Goal: Find specific page/section: Find specific page/section

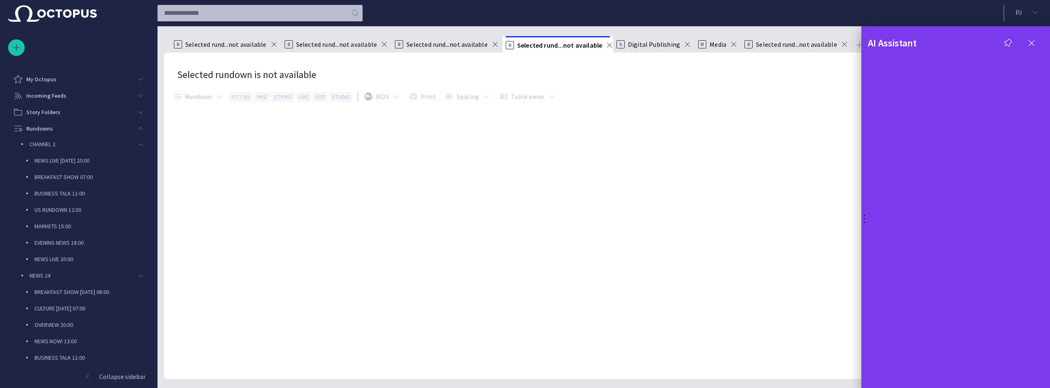
click at [48, 180] on div at bounding box center [525, 194] width 1050 height 388
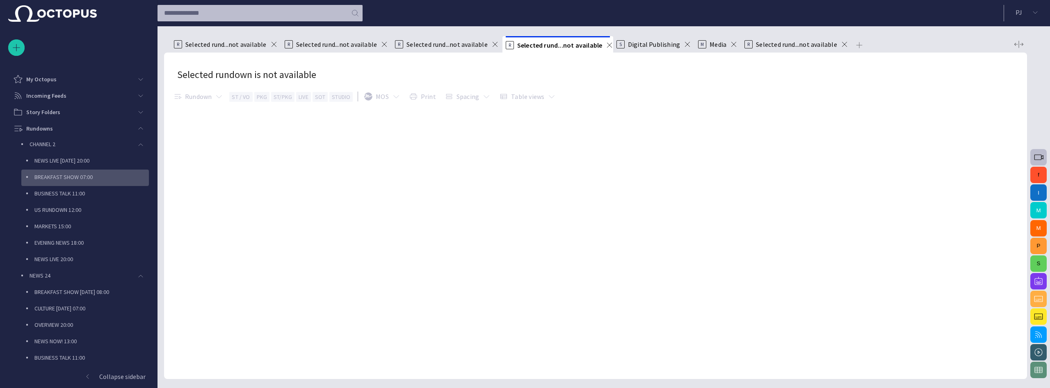
click at [50, 178] on p "BREAKFAST SHOW 07:00" at bounding box center [91, 177] width 114 height 8
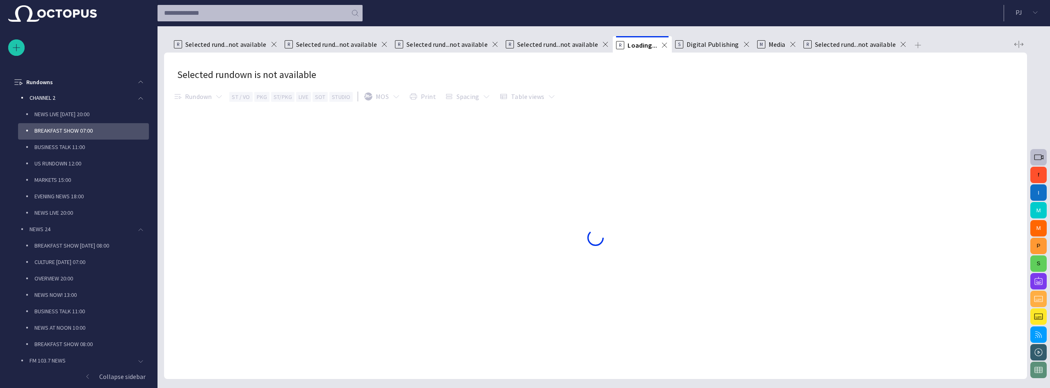
scroll to position [49, 0]
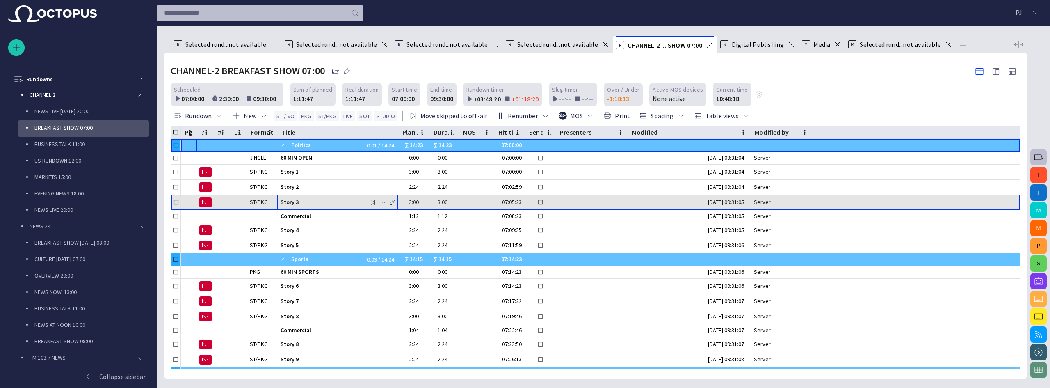
click at [304, 204] on span "Story 3" at bounding box center [338, 202] width 114 height 8
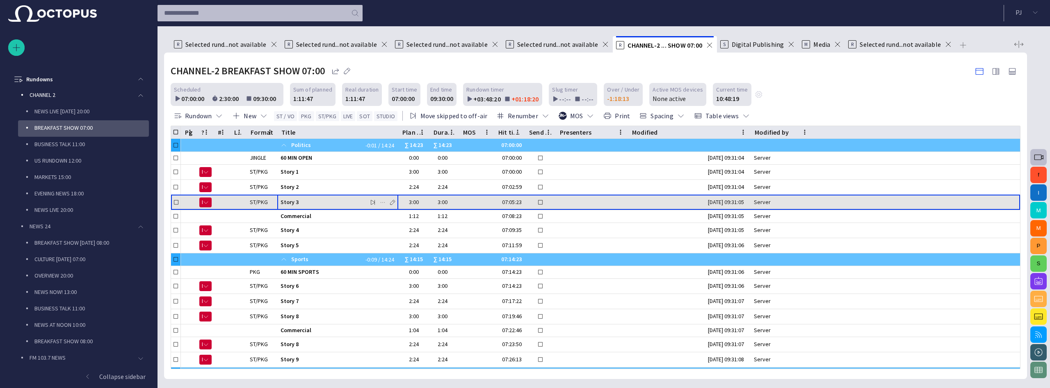
click at [304, 204] on span "Story 3" at bounding box center [338, 202] width 114 height 8
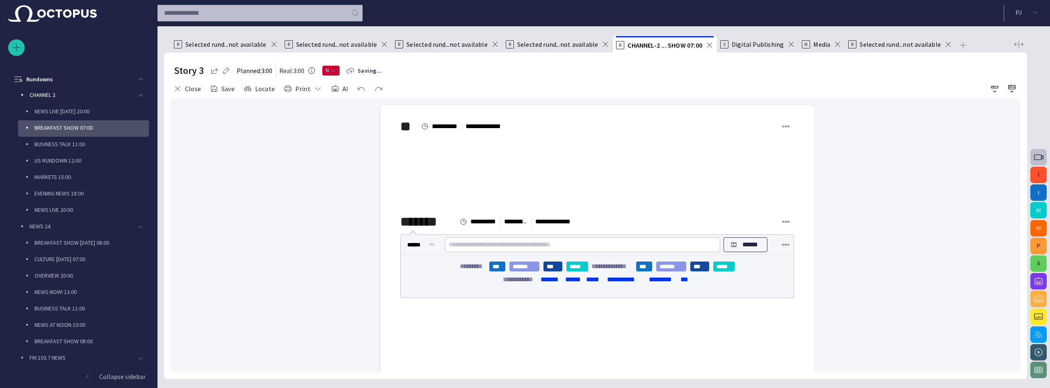
click at [169, 92] on div "**********" at bounding box center [595, 216] width 863 height 326
click at [177, 90] on span "button" at bounding box center [178, 89] width 8 height 8
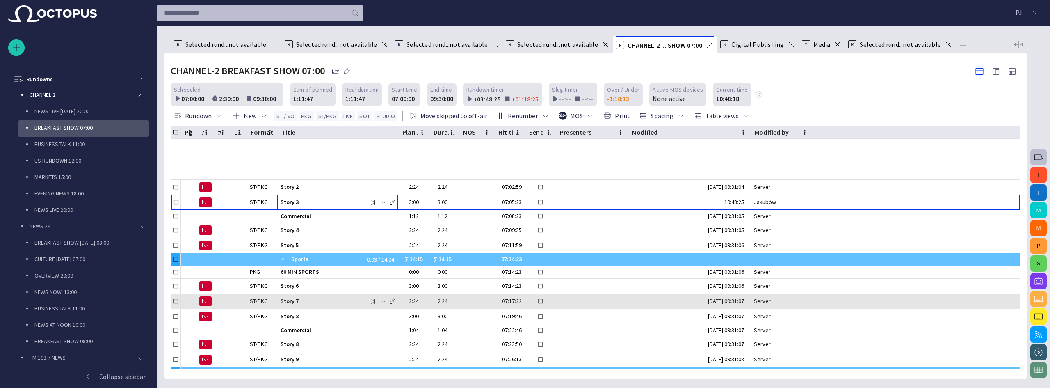
scroll to position [39, 0]
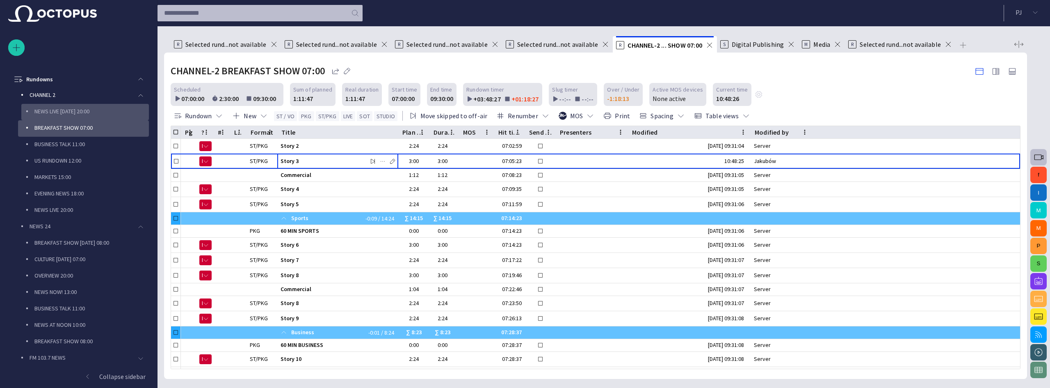
click at [94, 110] on p "NEWS LIVE [DATE] 20:00" at bounding box center [91, 111] width 114 height 8
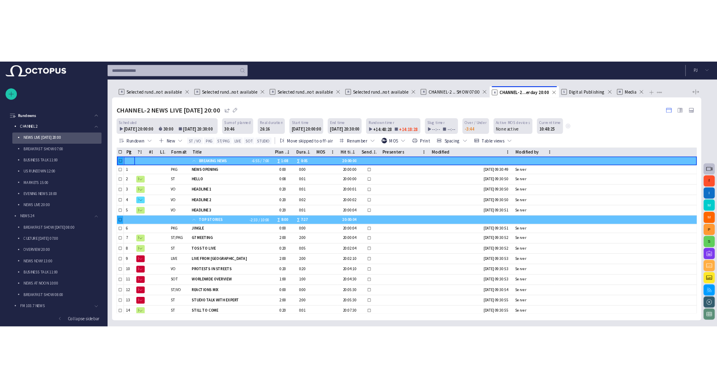
scroll to position [82, 0]
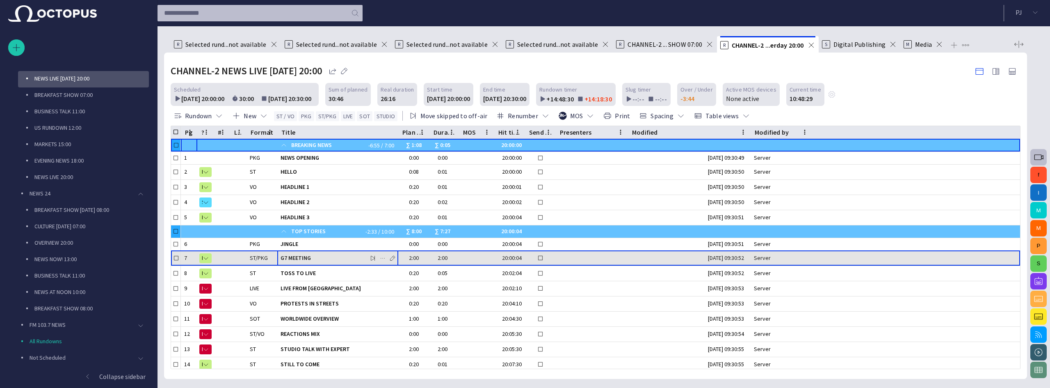
click at [309, 260] on span "G7 MEETING" at bounding box center [338, 258] width 114 height 8
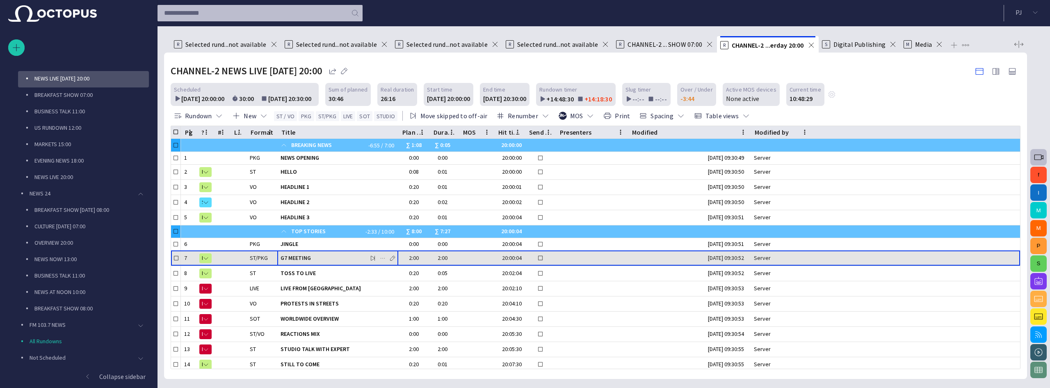
click at [309, 260] on span "G7 MEETING" at bounding box center [338, 258] width 114 height 8
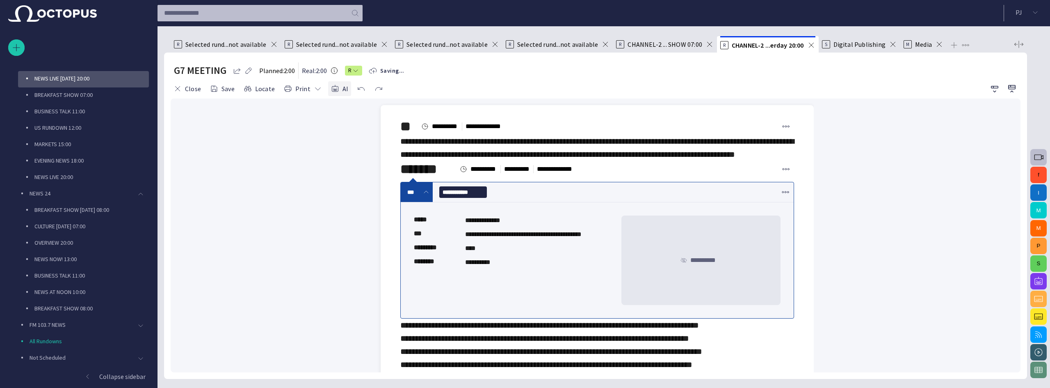
click at [332, 89] on span "button" at bounding box center [335, 89] width 8 height 8
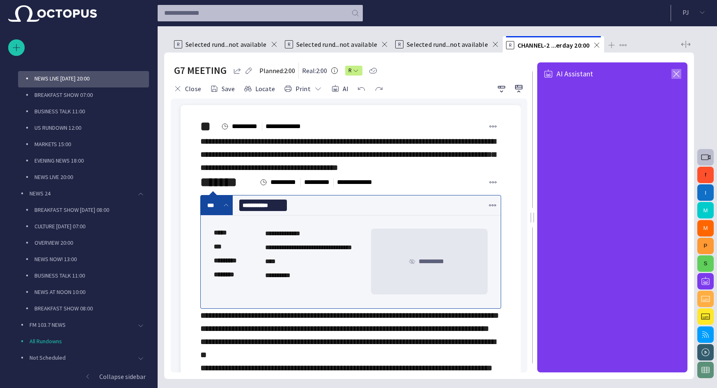
click at [673, 74] on span "button" at bounding box center [676, 74] width 10 height 10
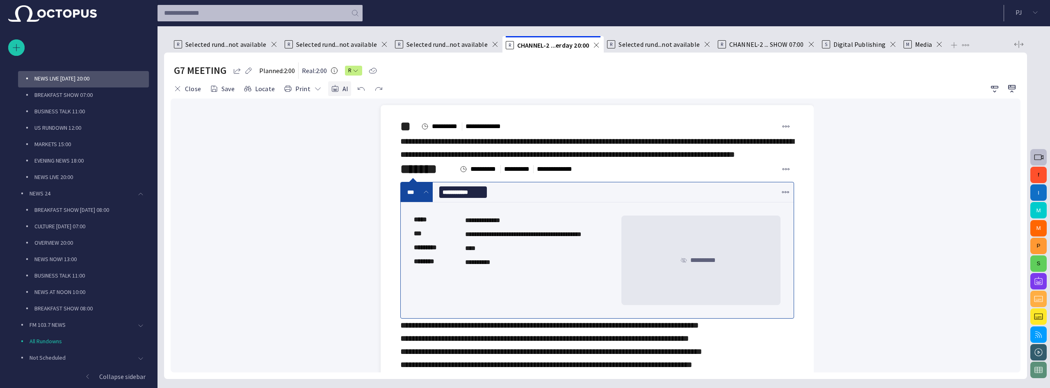
click at [333, 88] on span "button" at bounding box center [335, 89] width 8 height 8
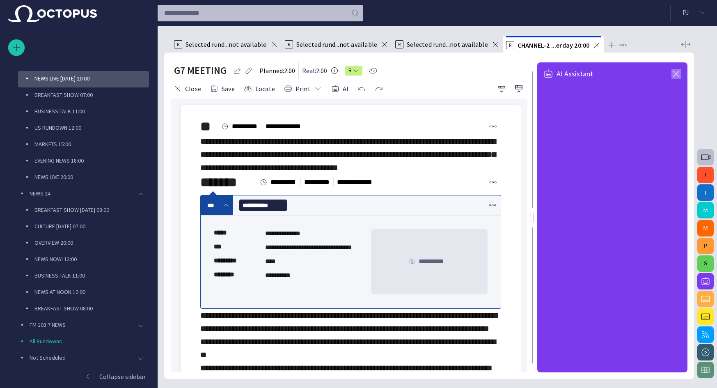
click at [673, 73] on span "button" at bounding box center [676, 74] width 10 height 10
